Goal: Find specific page/section: Find specific page/section

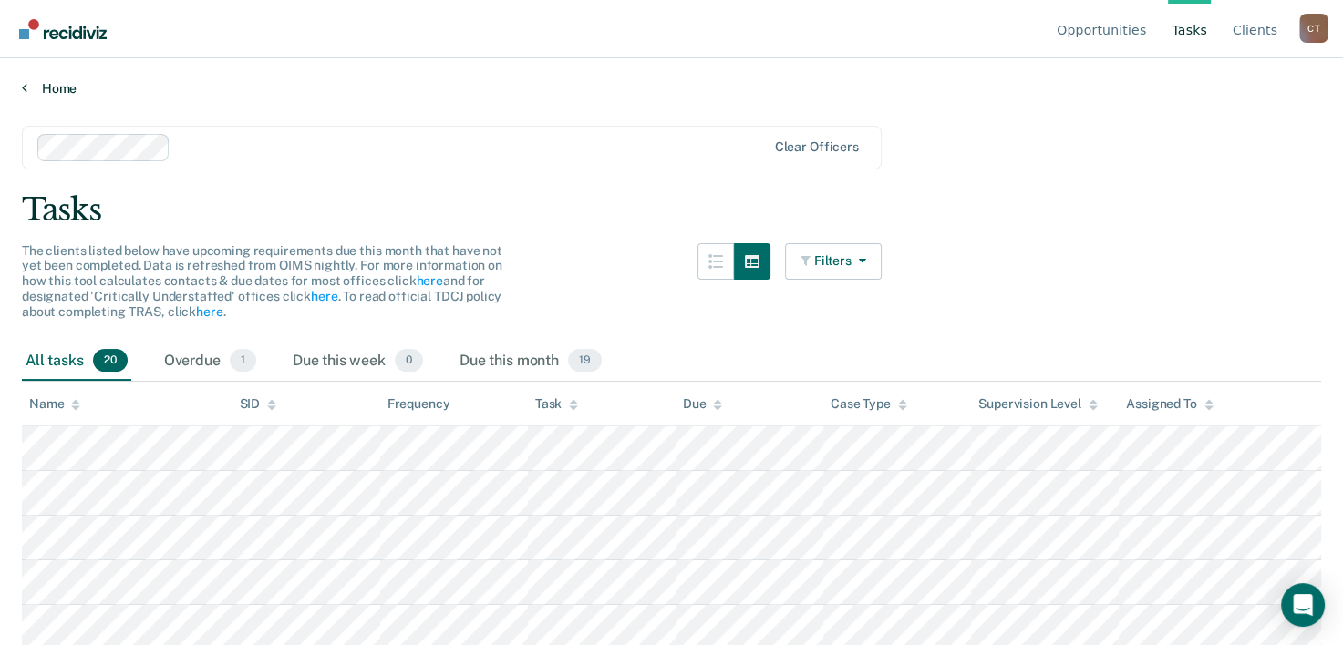
click at [53, 83] on link "Home" at bounding box center [671, 88] width 1299 height 16
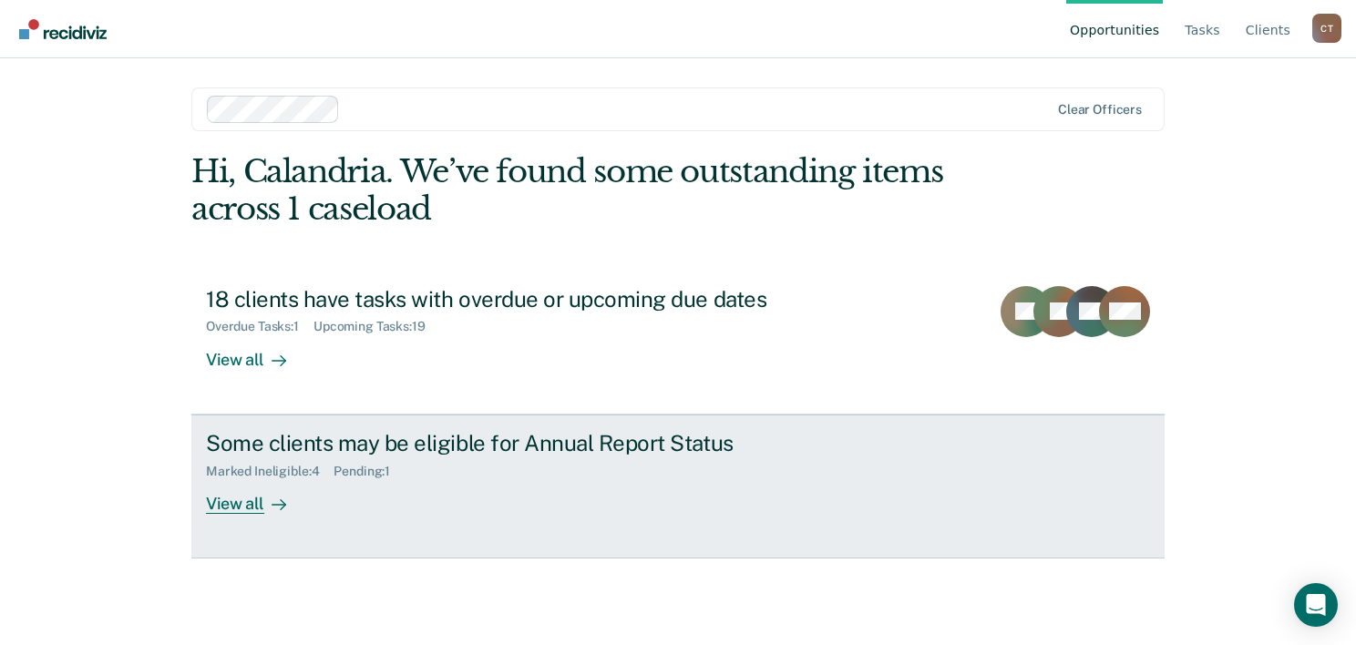
click at [249, 504] on div "View all" at bounding box center [257, 497] width 102 height 36
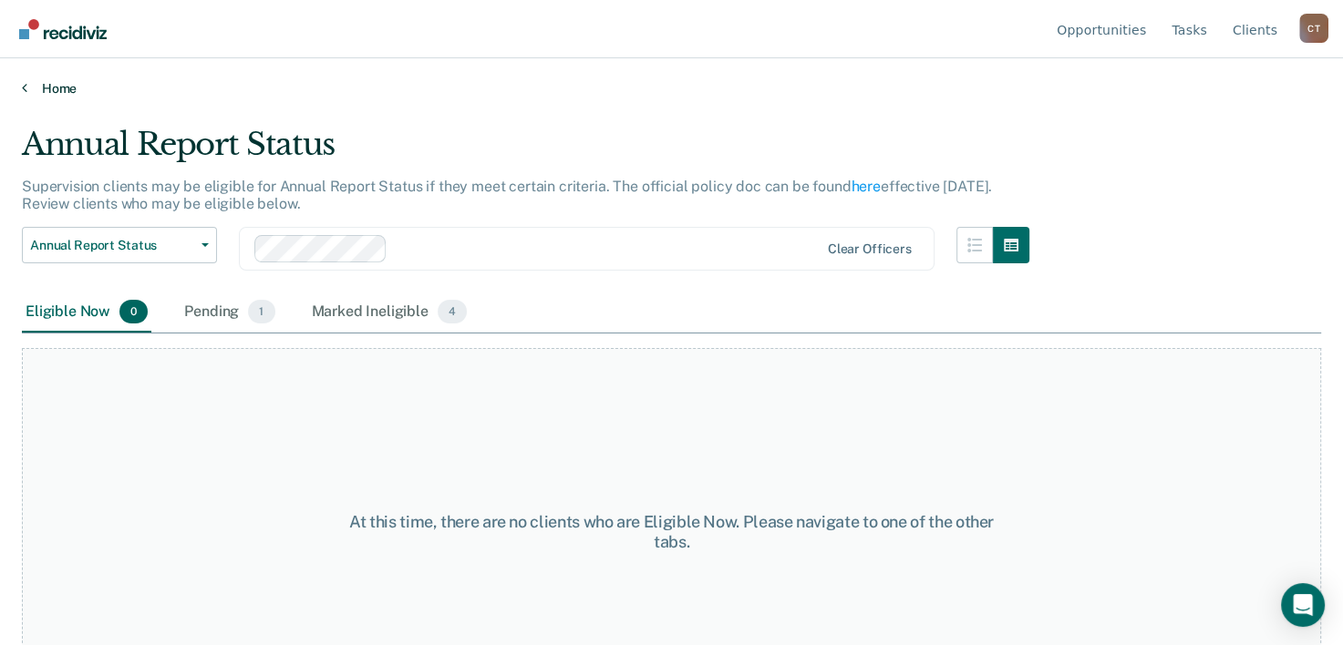
click at [44, 84] on link "Home" at bounding box center [671, 88] width 1299 height 16
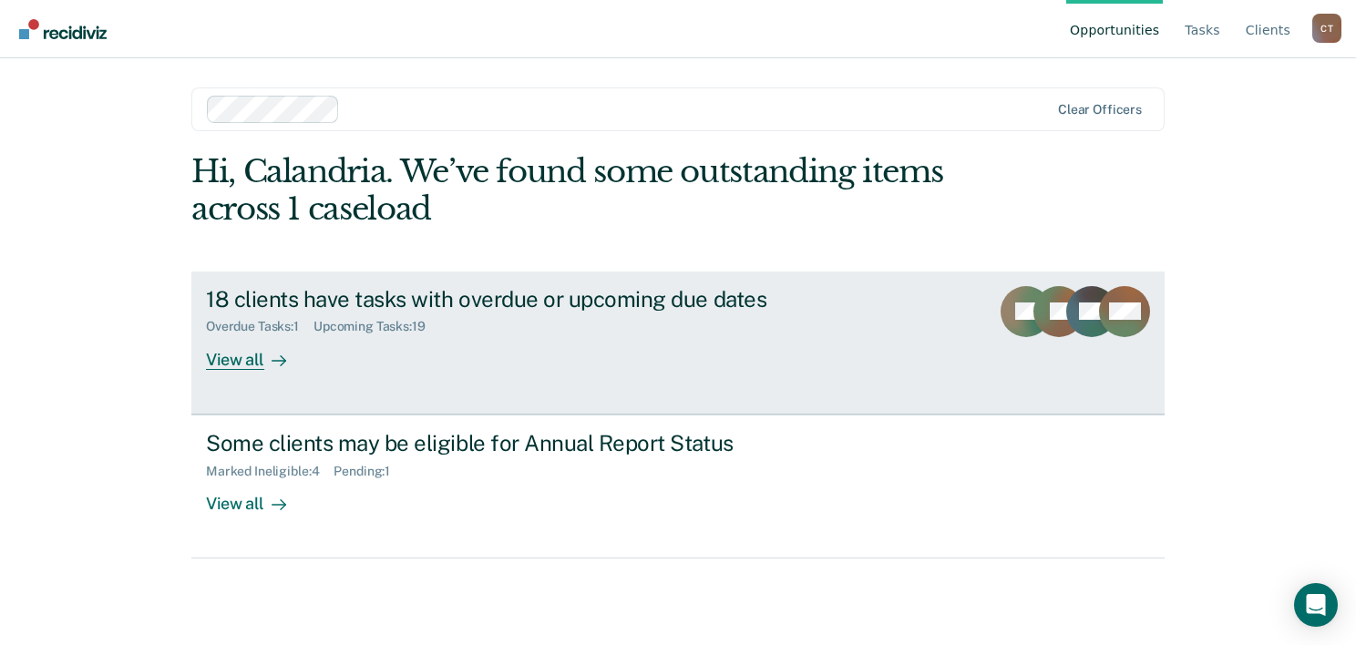
click at [555, 340] on div "18 clients have tasks with overdue or upcoming due dates Overdue Tasks : 1 Upco…" at bounding box center [548, 328] width 684 height 84
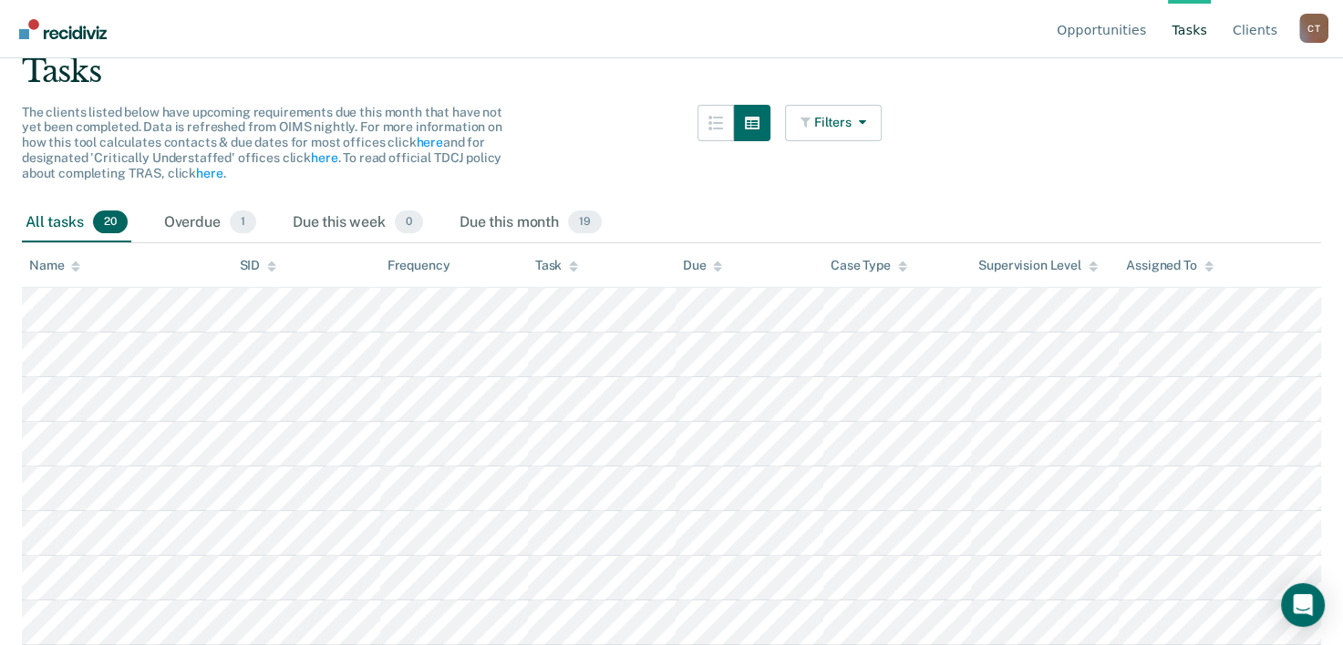
scroll to position [135, 0]
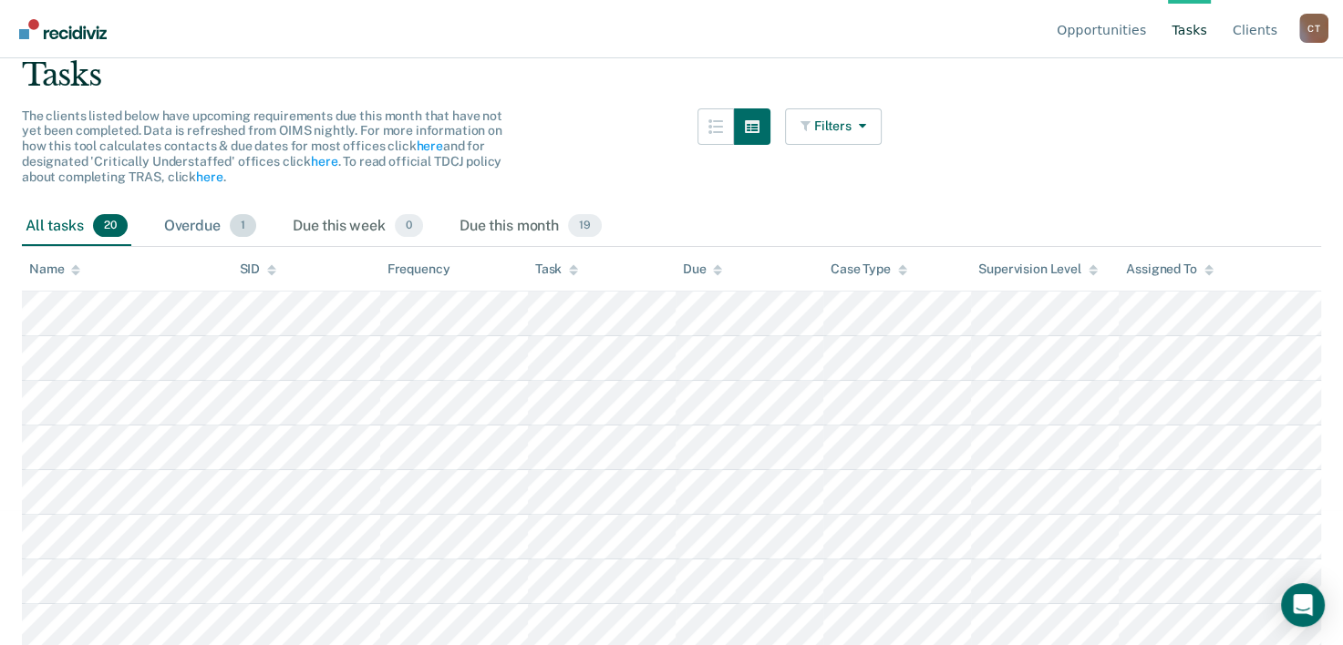
click at [198, 219] on div "Overdue 1" at bounding box center [209, 227] width 99 height 40
